Goal: Task Accomplishment & Management: Use online tool/utility

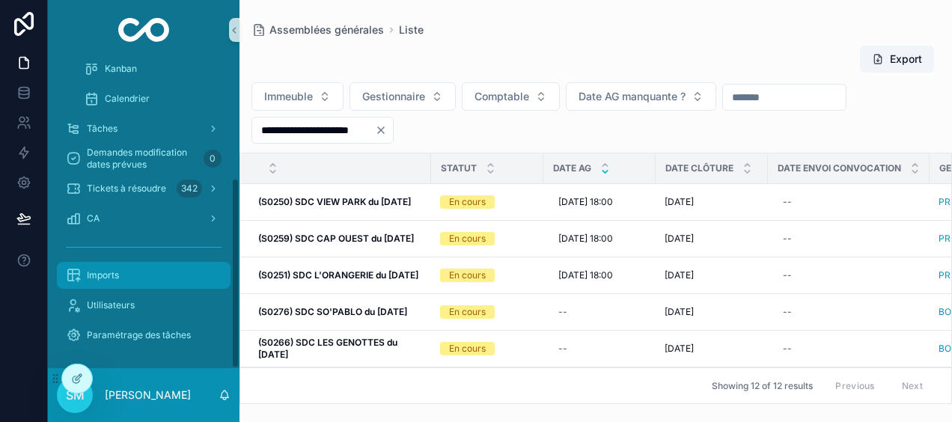
click at [127, 277] on div "Imports" at bounding box center [144, 275] width 156 height 24
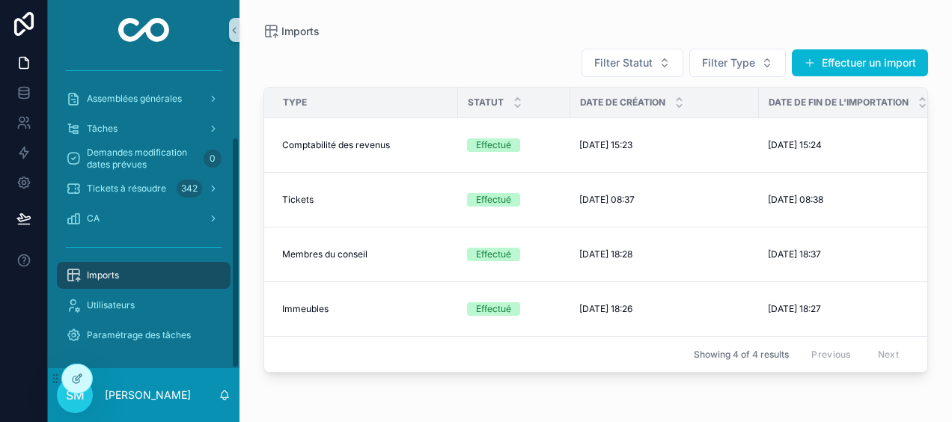
scroll to position [102, 0]
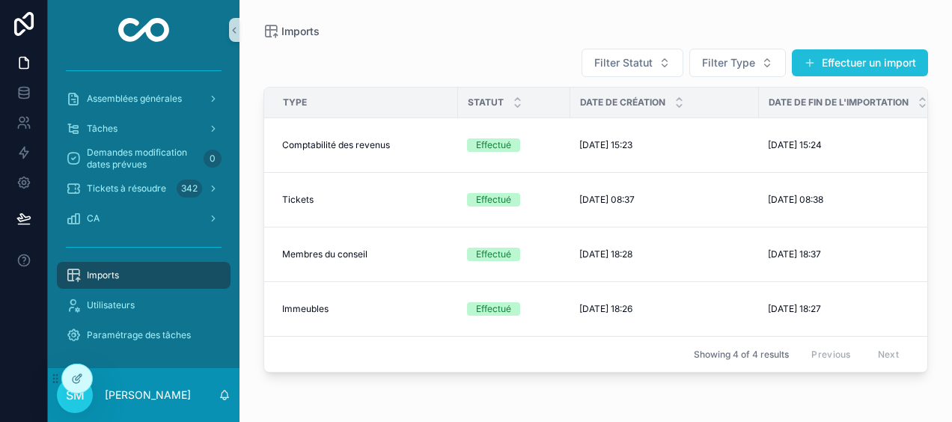
click at [820, 68] on button "Effectuer un import" at bounding box center [860, 62] width 136 height 27
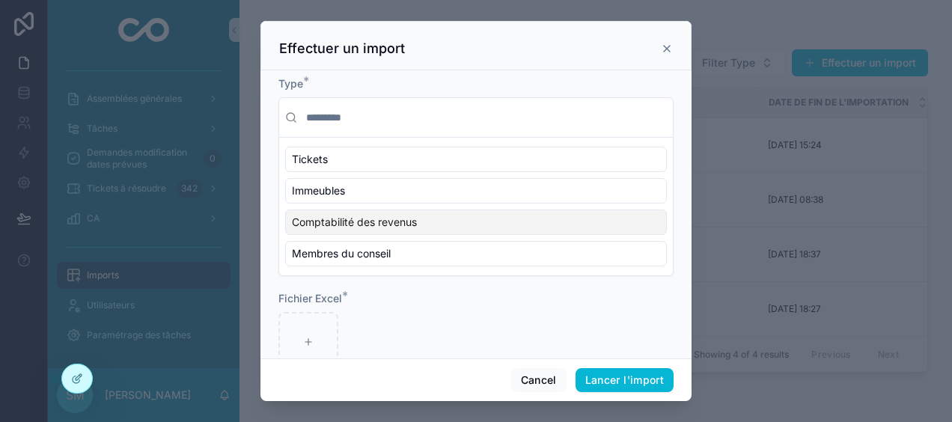
click at [421, 225] on div "Comptabilité des revenus" at bounding box center [476, 222] width 382 height 25
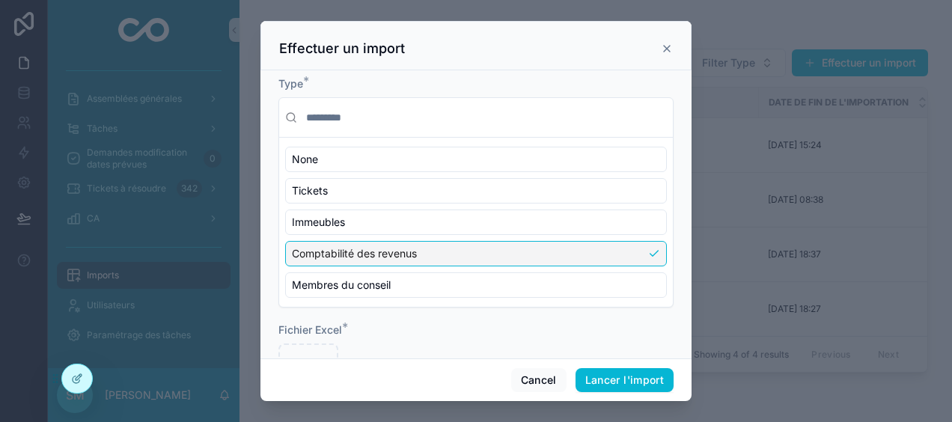
scroll to position [67, 0]
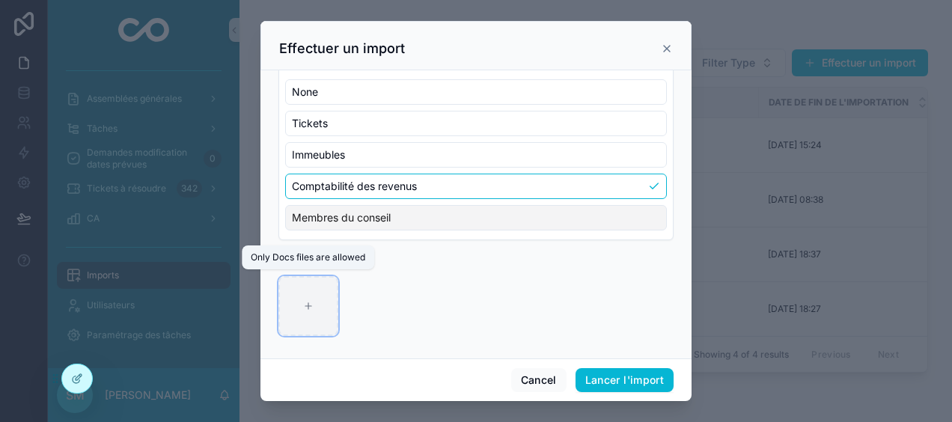
click at [321, 292] on div "scrollable content" at bounding box center [308, 306] width 60 height 60
type input "**********"
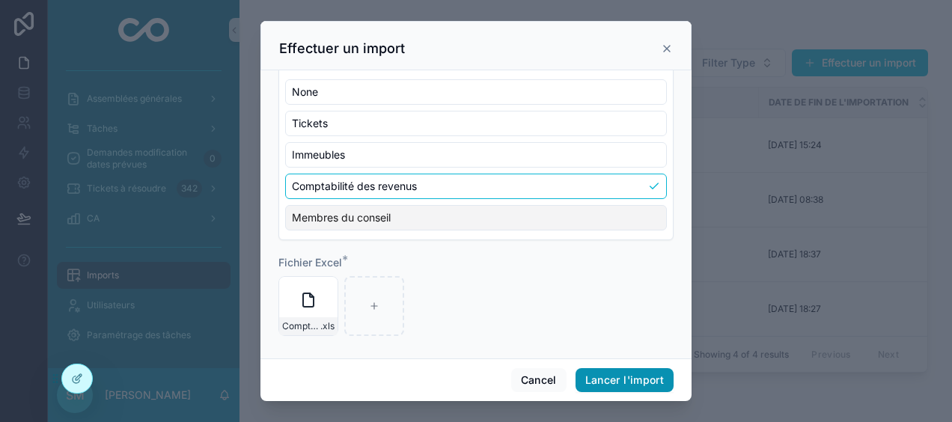
click at [656, 380] on button "Lancer l'import" at bounding box center [624, 380] width 98 height 24
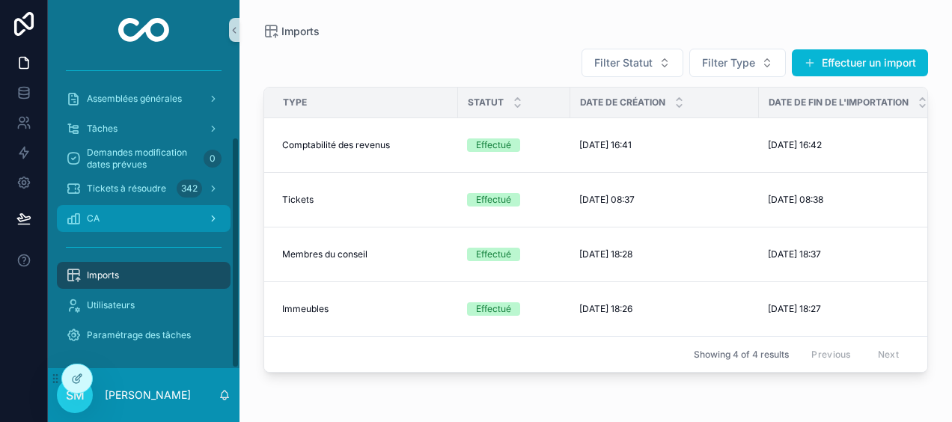
click at [154, 219] on div "CA" at bounding box center [144, 219] width 156 height 24
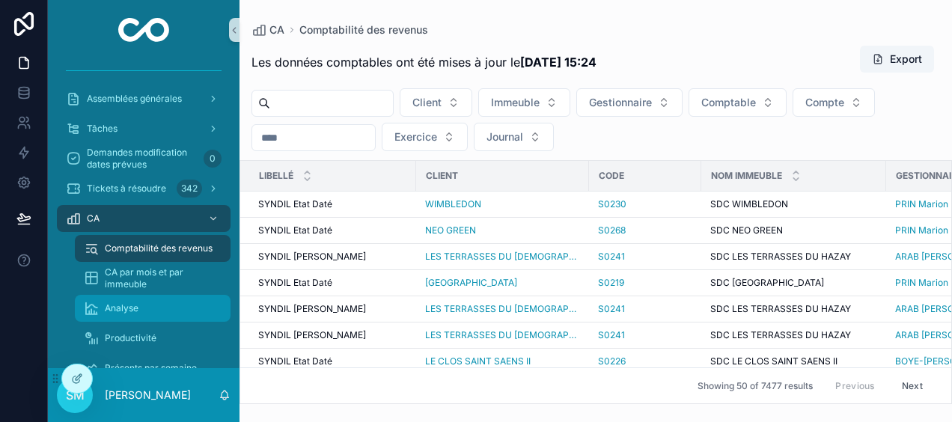
click at [130, 316] on div "Analyse" at bounding box center [153, 308] width 138 height 24
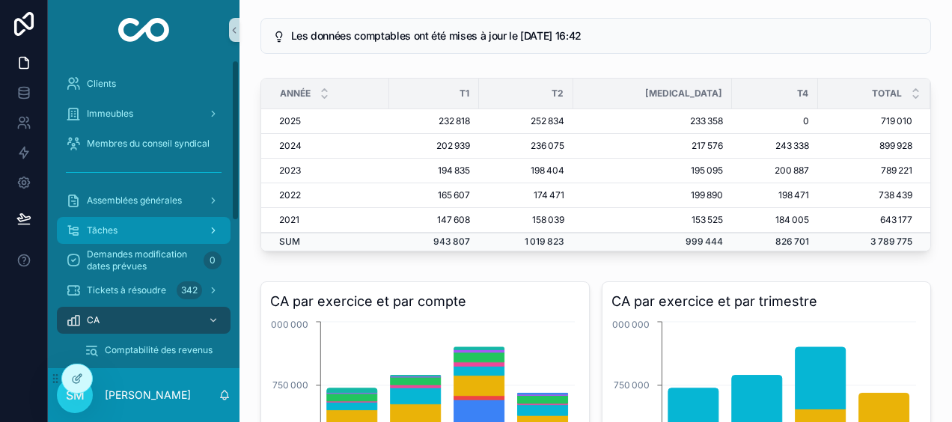
click at [168, 236] on div "Tâches" at bounding box center [144, 231] width 156 height 24
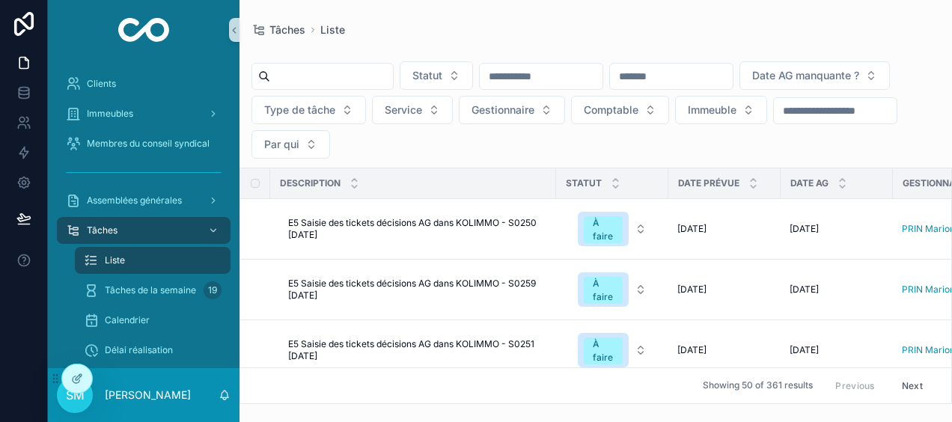
click at [133, 257] on div "Liste" at bounding box center [153, 260] width 138 height 24
click at [165, 189] on div "Assemblées générales" at bounding box center [144, 201] width 156 height 24
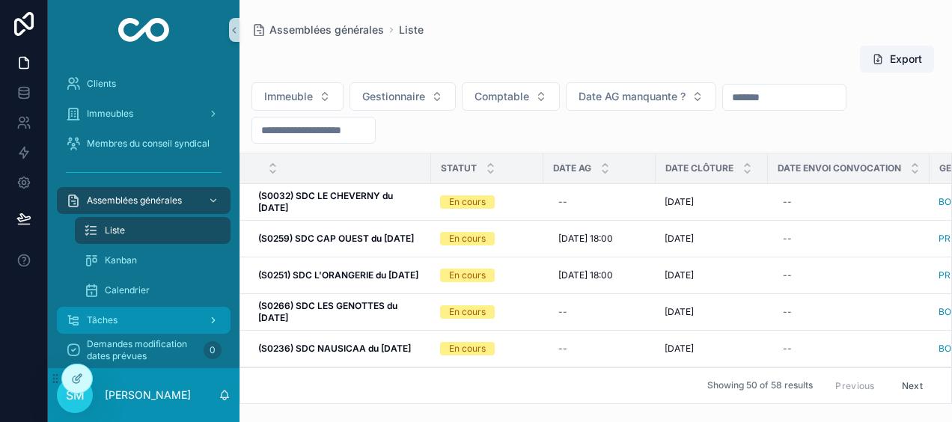
click at [126, 324] on div "Tâches" at bounding box center [144, 320] width 156 height 24
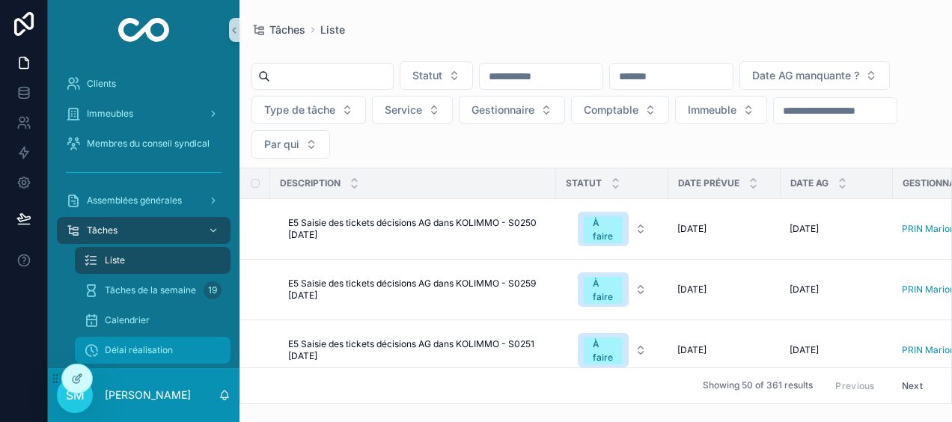
click at [156, 350] on span "Délai réalisation" at bounding box center [139, 350] width 68 height 12
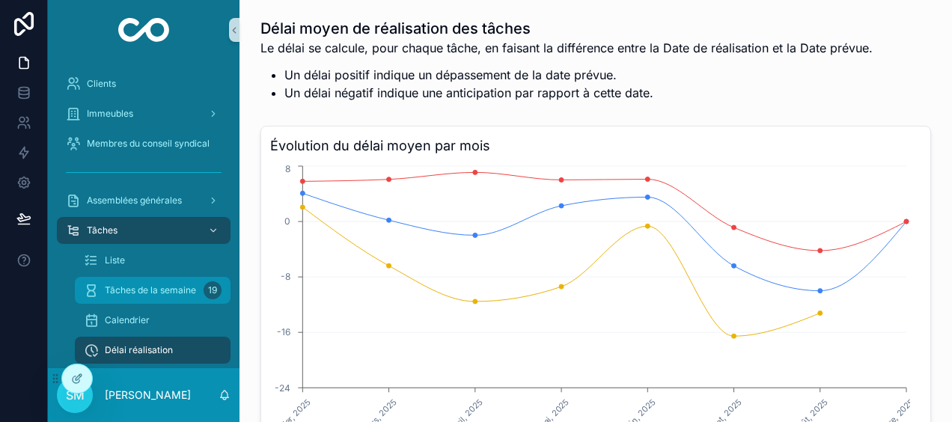
click at [177, 285] on span "Tâches de la semaine" at bounding box center [150, 290] width 91 height 12
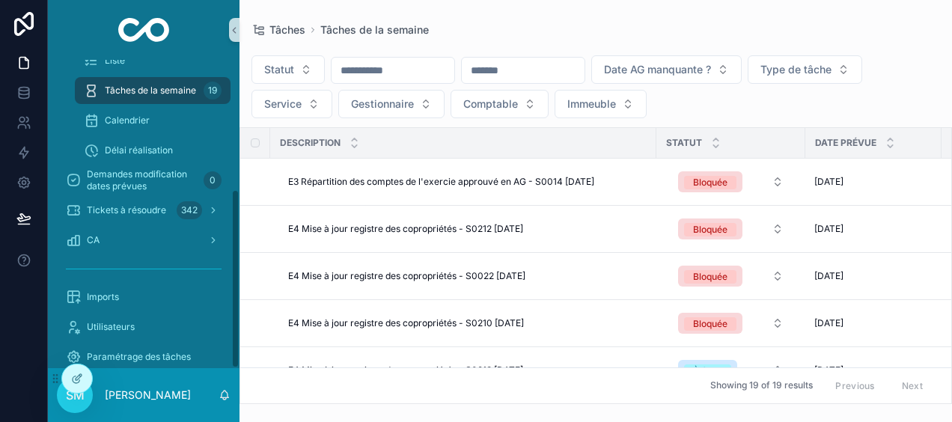
scroll to position [222, 0]
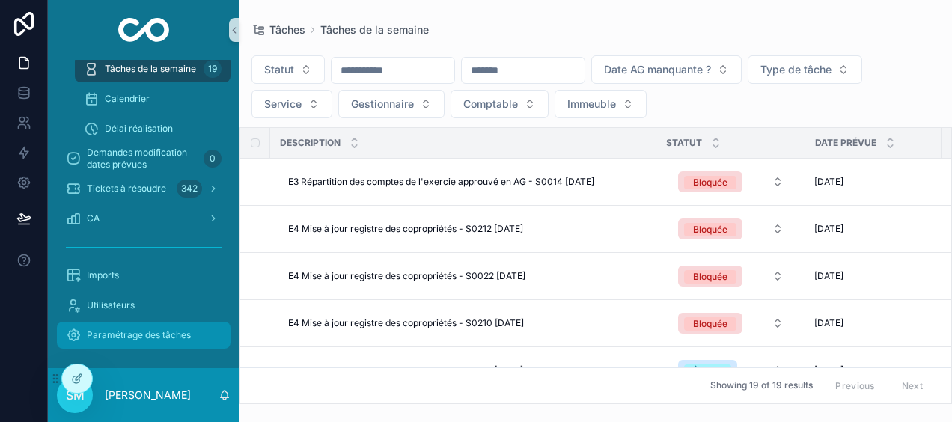
click at [174, 329] on span "Paramétrage des tâches" at bounding box center [139, 335] width 104 height 12
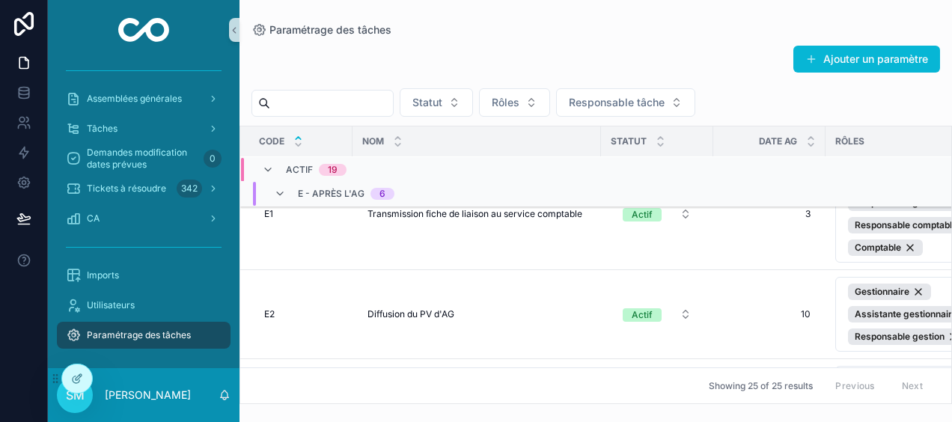
scroll to position [1604, 0]
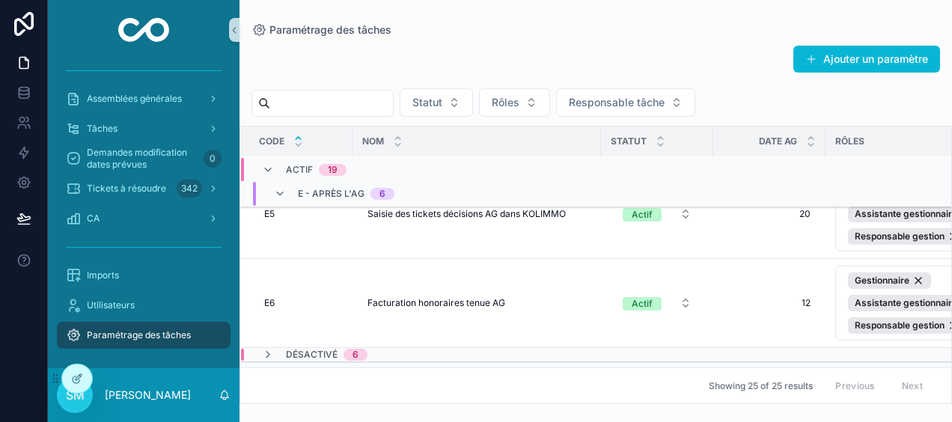
click at [602, 41] on div "Ajouter un paramètre Statut Rôles Responsable tâche Code Nom Statut Date AG Rôl…" at bounding box center [595, 220] width 712 height 368
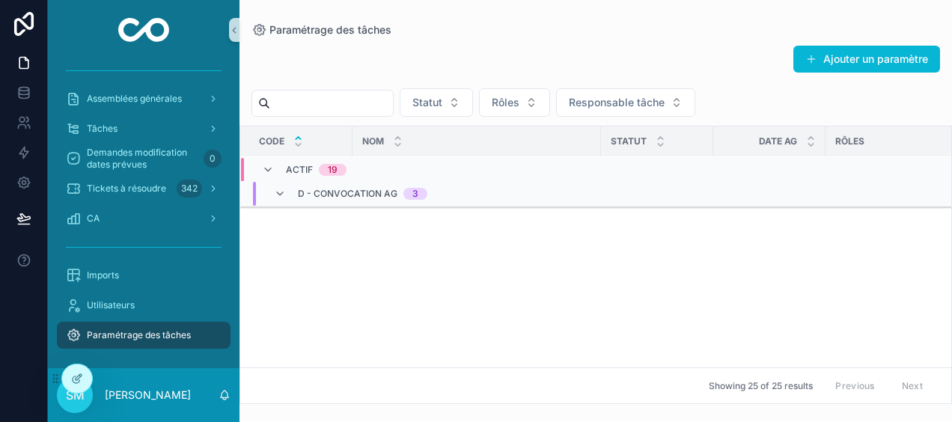
scroll to position [18, 0]
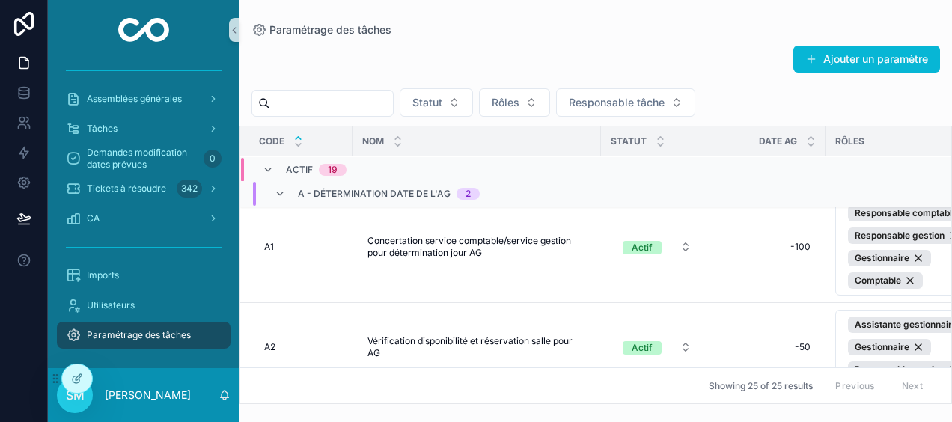
click at [548, 41] on div "Ajouter un paramètre Statut Rôles Responsable tâche Code Nom Statut Date AG Rôl…" at bounding box center [595, 220] width 712 height 368
click at [465, 53] on div "Ajouter un paramètre" at bounding box center [595, 62] width 688 height 34
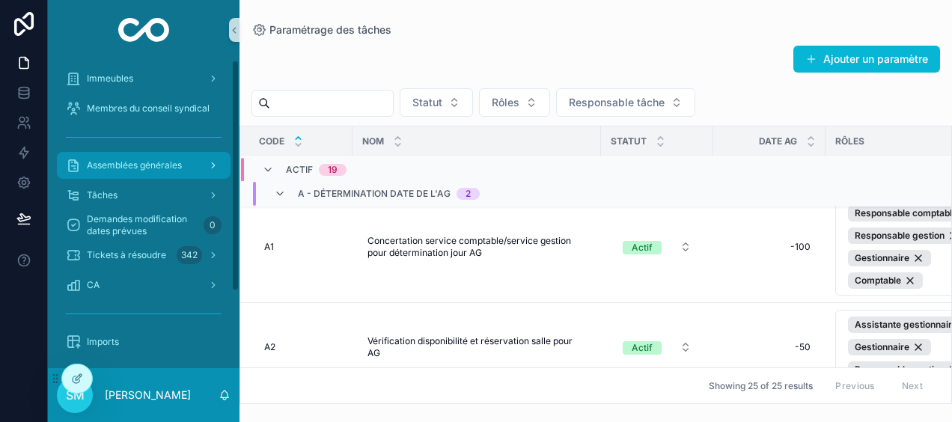
scroll to position [0, 0]
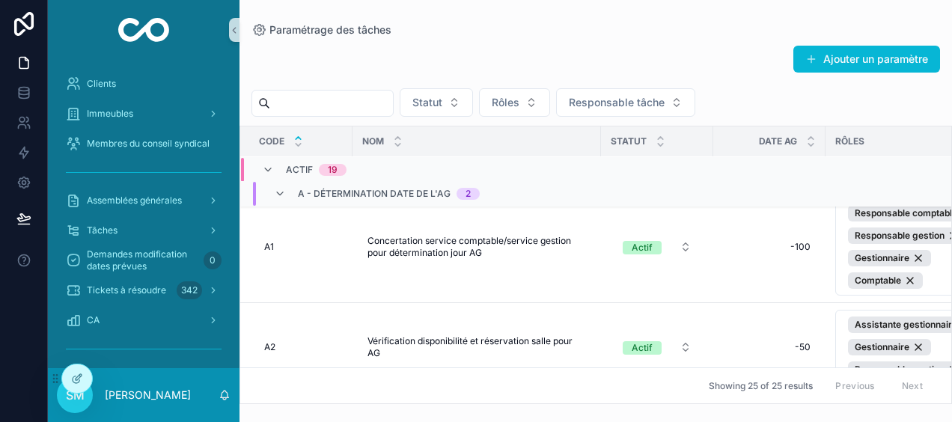
click at [576, 41] on div "Ajouter un paramètre Statut Rôles Responsable tâche Code Nom Statut Date AG Rôl…" at bounding box center [595, 220] width 712 height 368
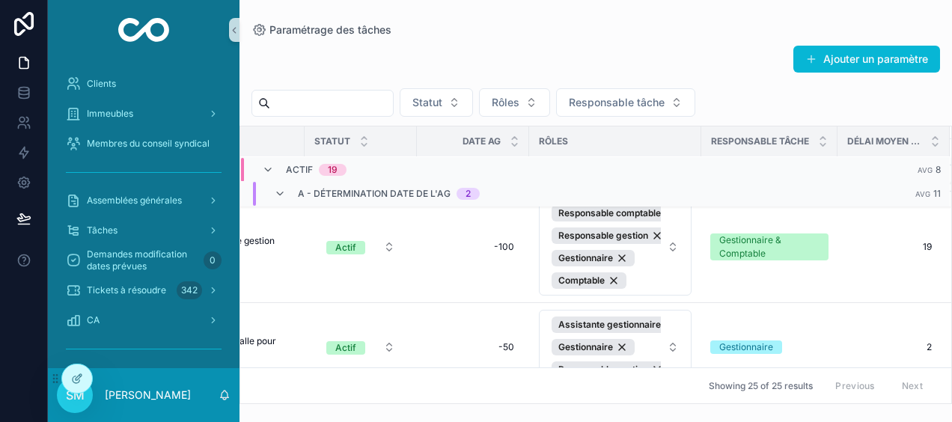
scroll to position [18, 0]
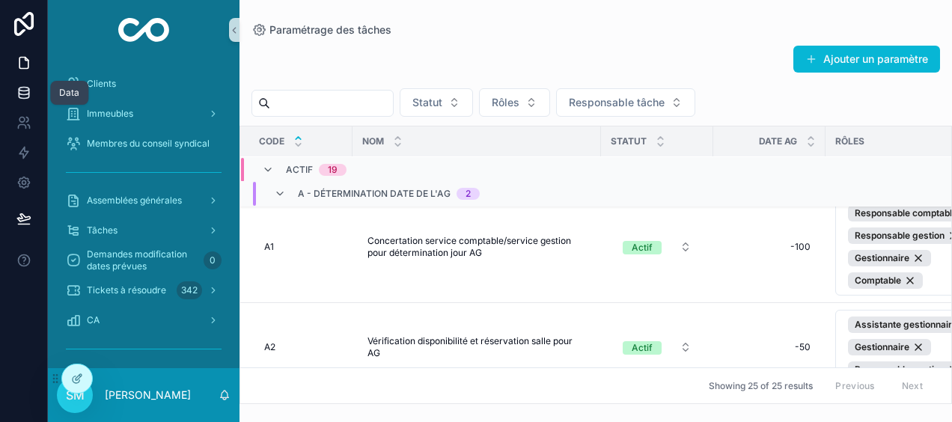
click at [24, 100] on icon at bounding box center [23, 92] width 15 height 15
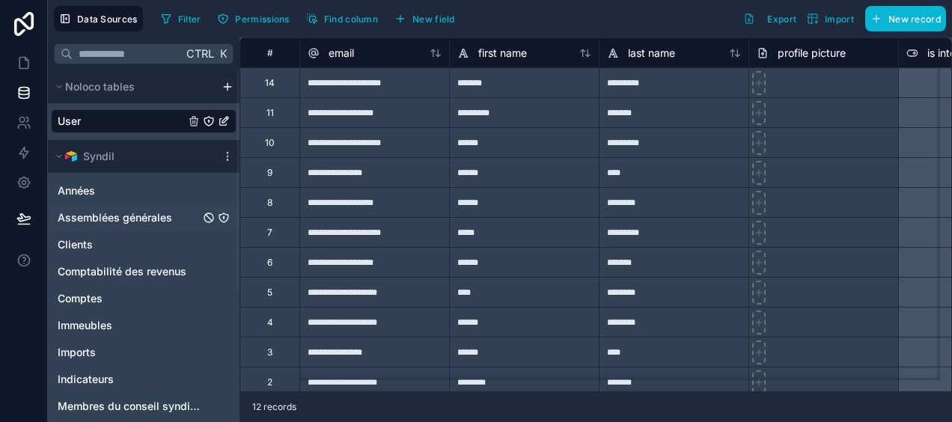
click at [157, 220] on span "Assemblées générales" at bounding box center [115, 217] width 114 height 15
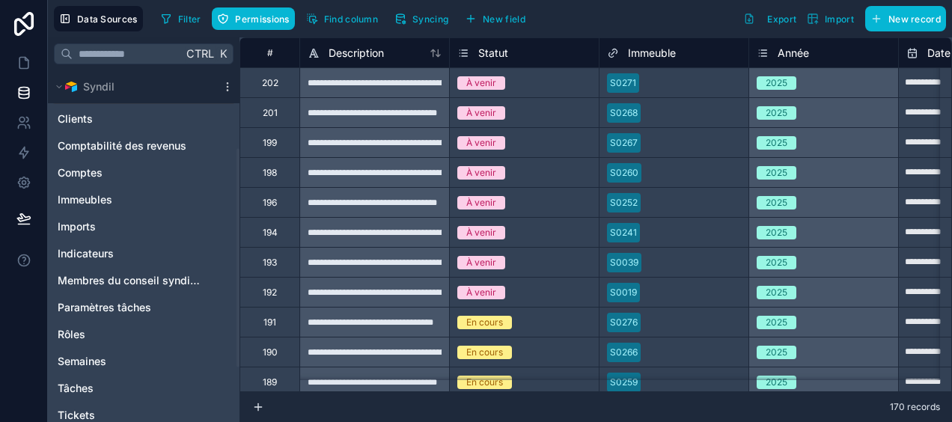
scroll to position [150, 0]
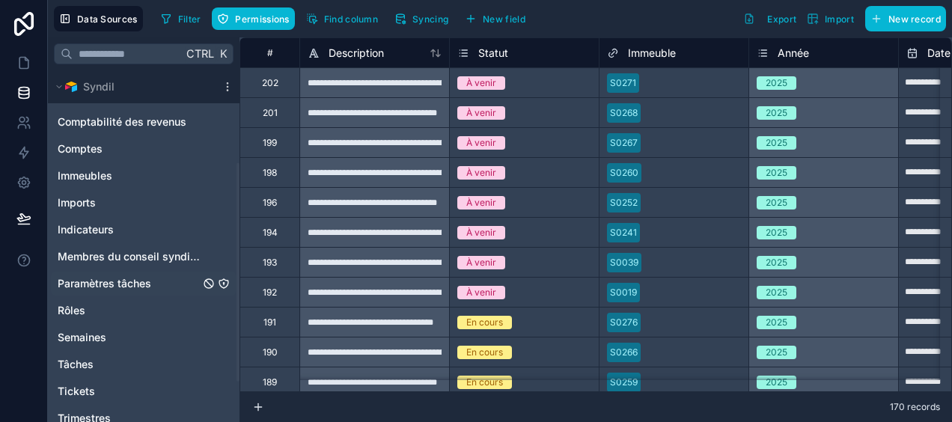
click at [123, 280] on span "Paramètres tâches" at bounding box center [105, 283] width 94 height 15
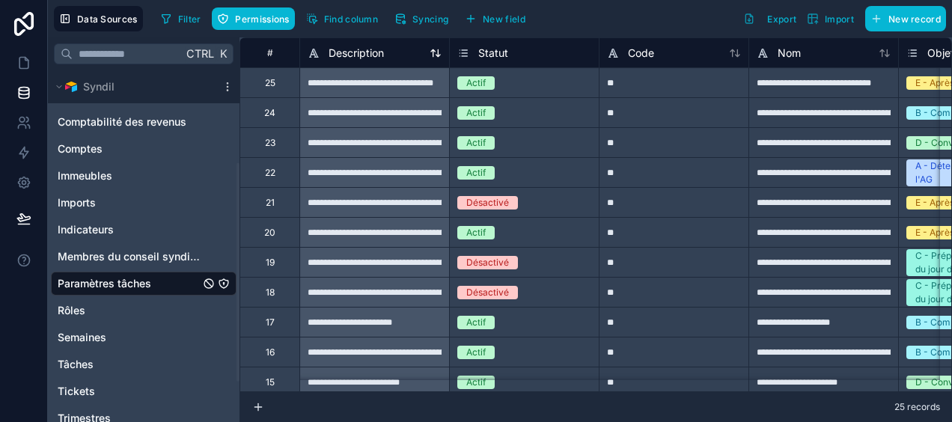
click at [433, 55] on icon at bounding box center [433, 52] width 4 height 7
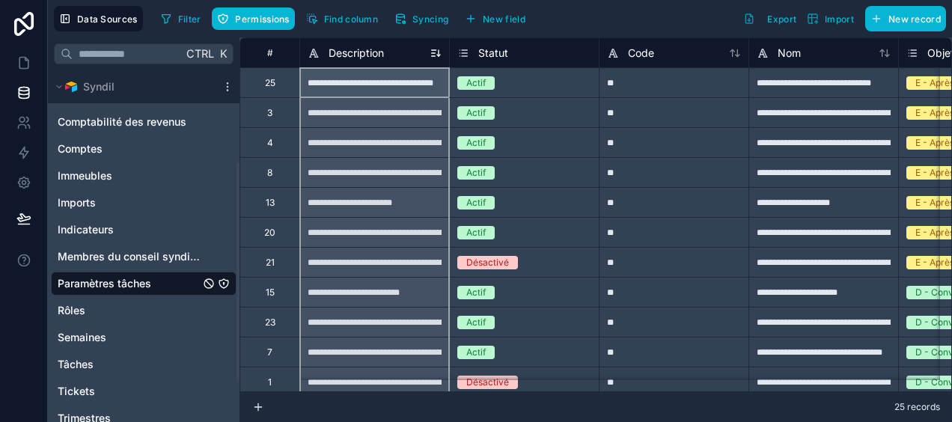
click at [439, 52] on icon at bounding box center [439, 53] width 0 height 6
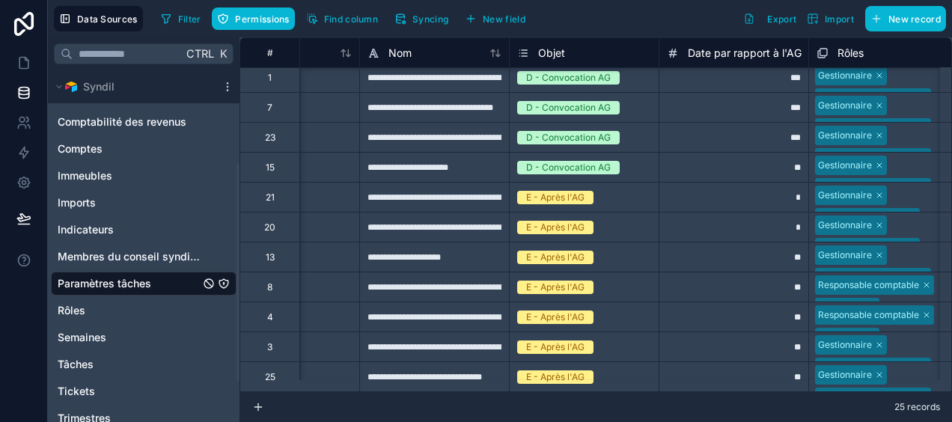
scroll to position [0, 389]
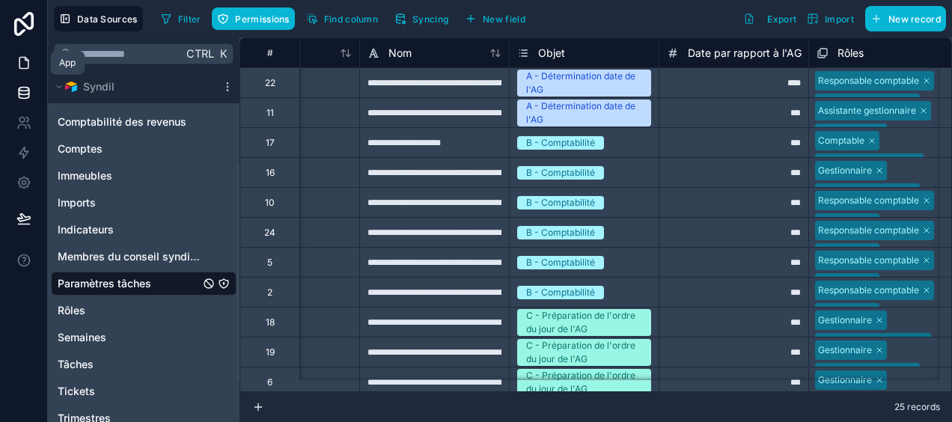
click at [26, 61] on icon at bounding box center [26, 59] width 3 height 3
